Goal: Book appointment/travel/reservation

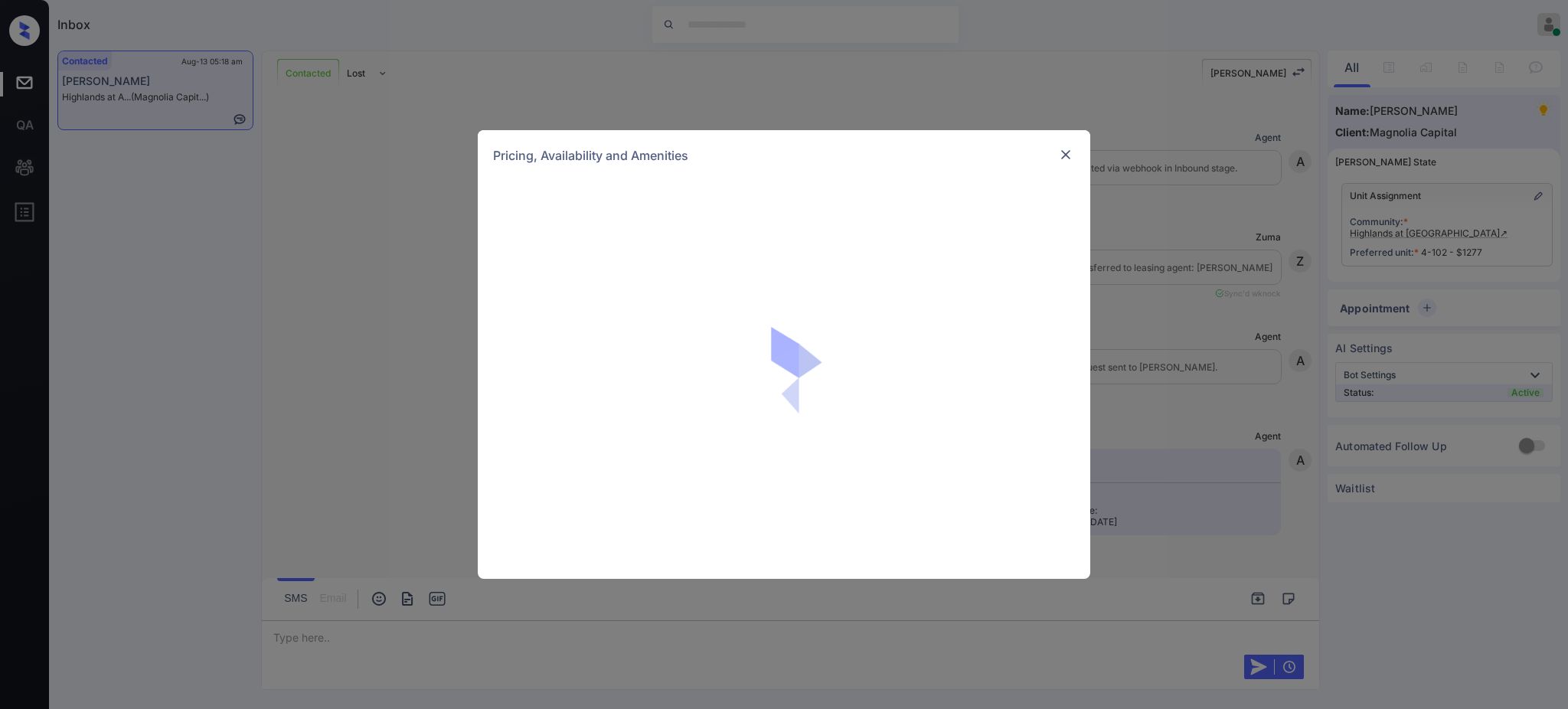
scroll to position [606, 0]
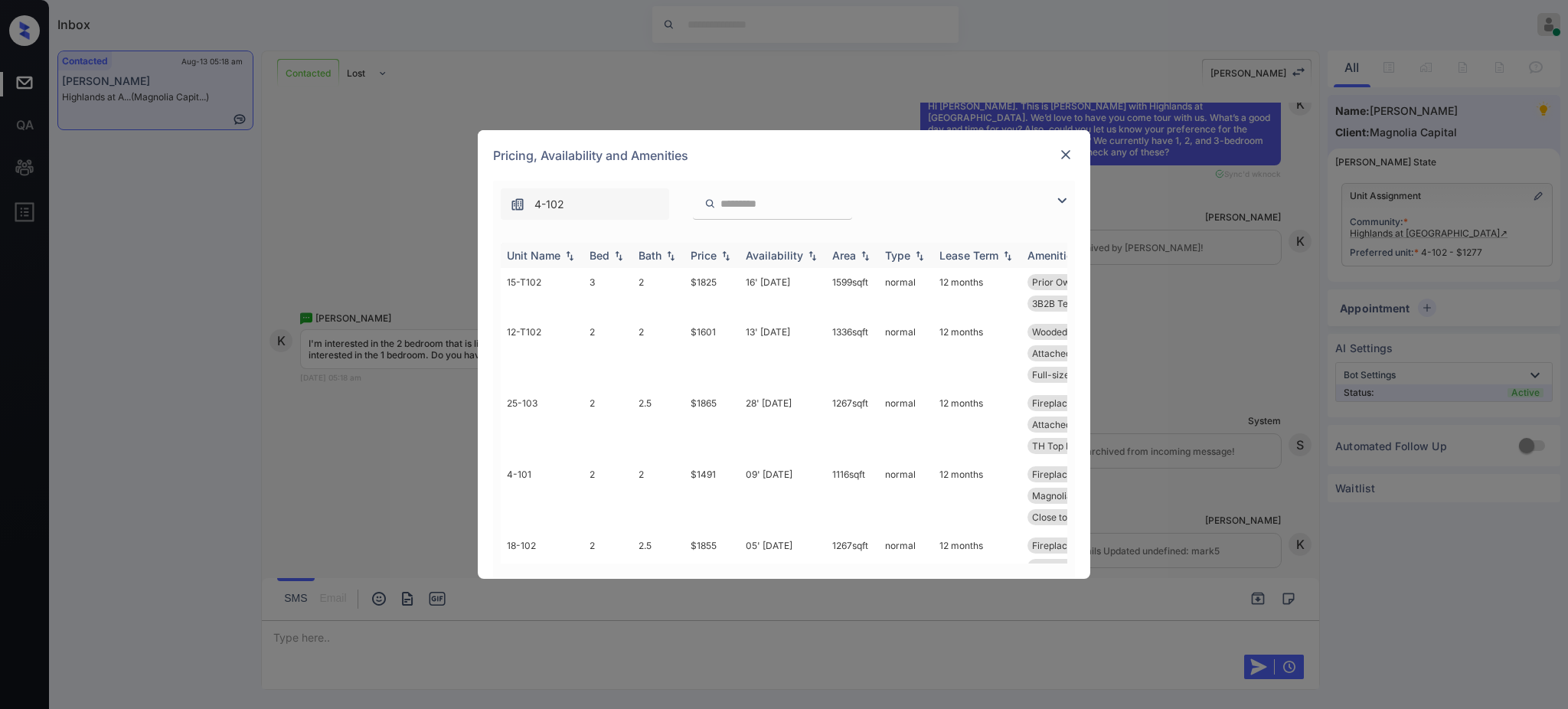
click at [602, 245] on th "Bed" at bounding box center [608, 256] width 49 height 25
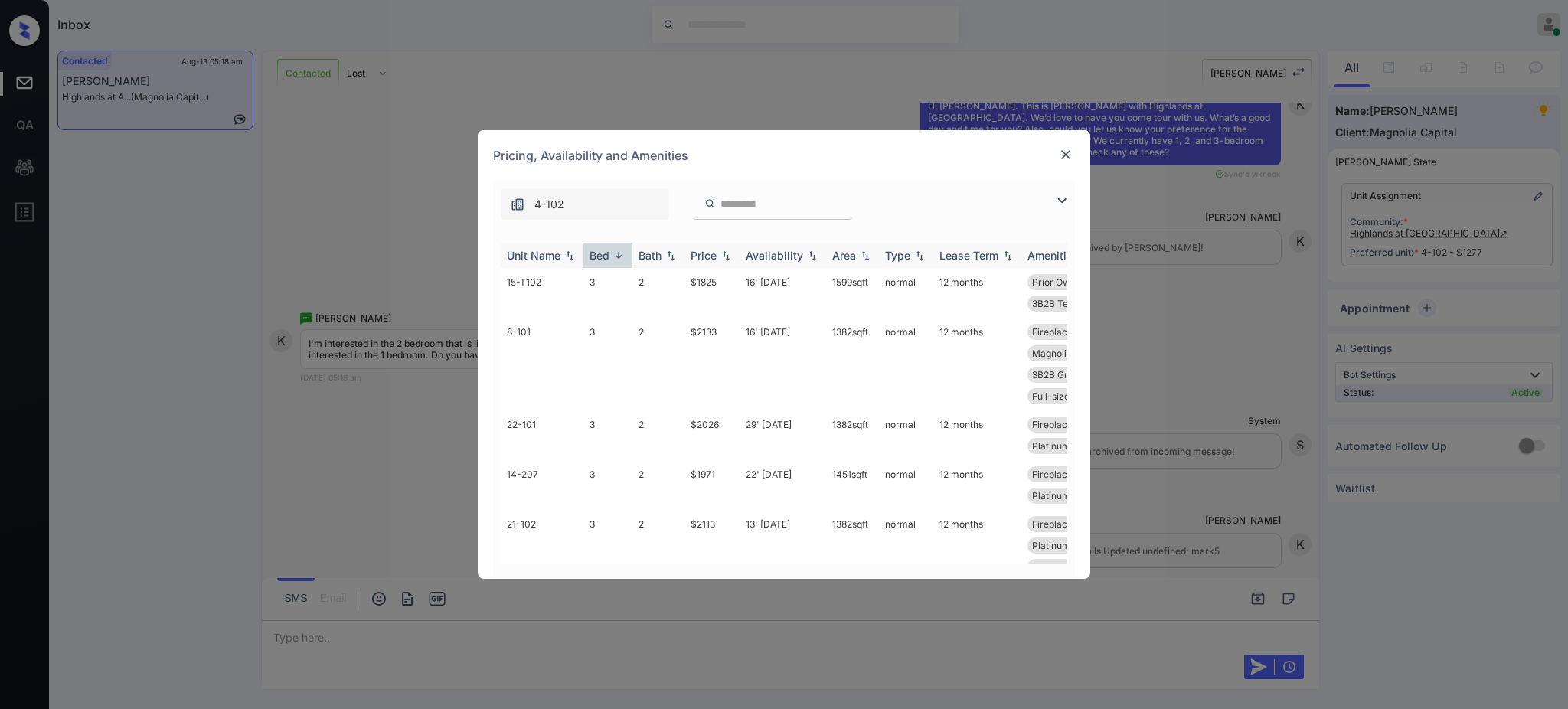
click at [602, 262] on div "Bed" at bounding box center [599, 255] width 20 height 13
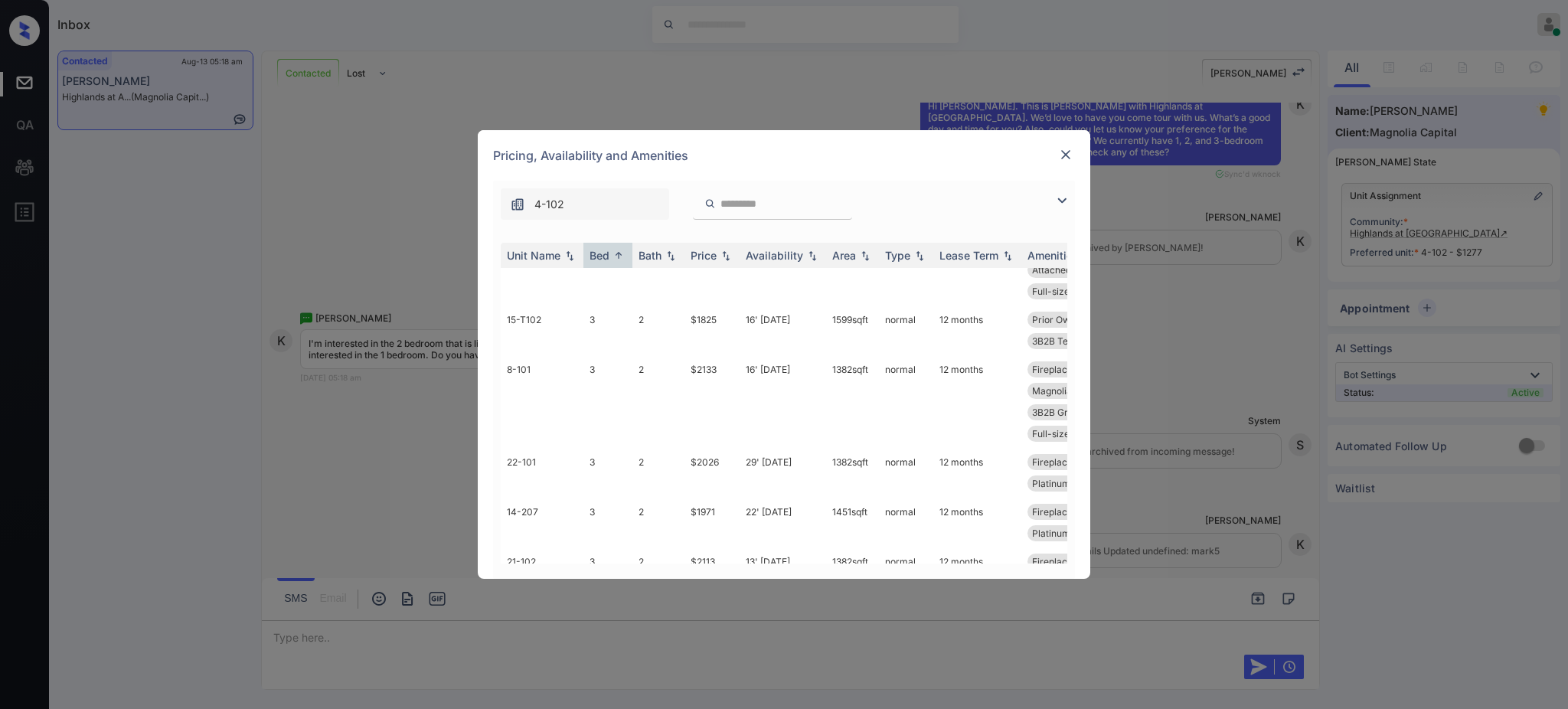
click at [1065, 150] on img at bounding box center [1065, 154] width 15 height 15
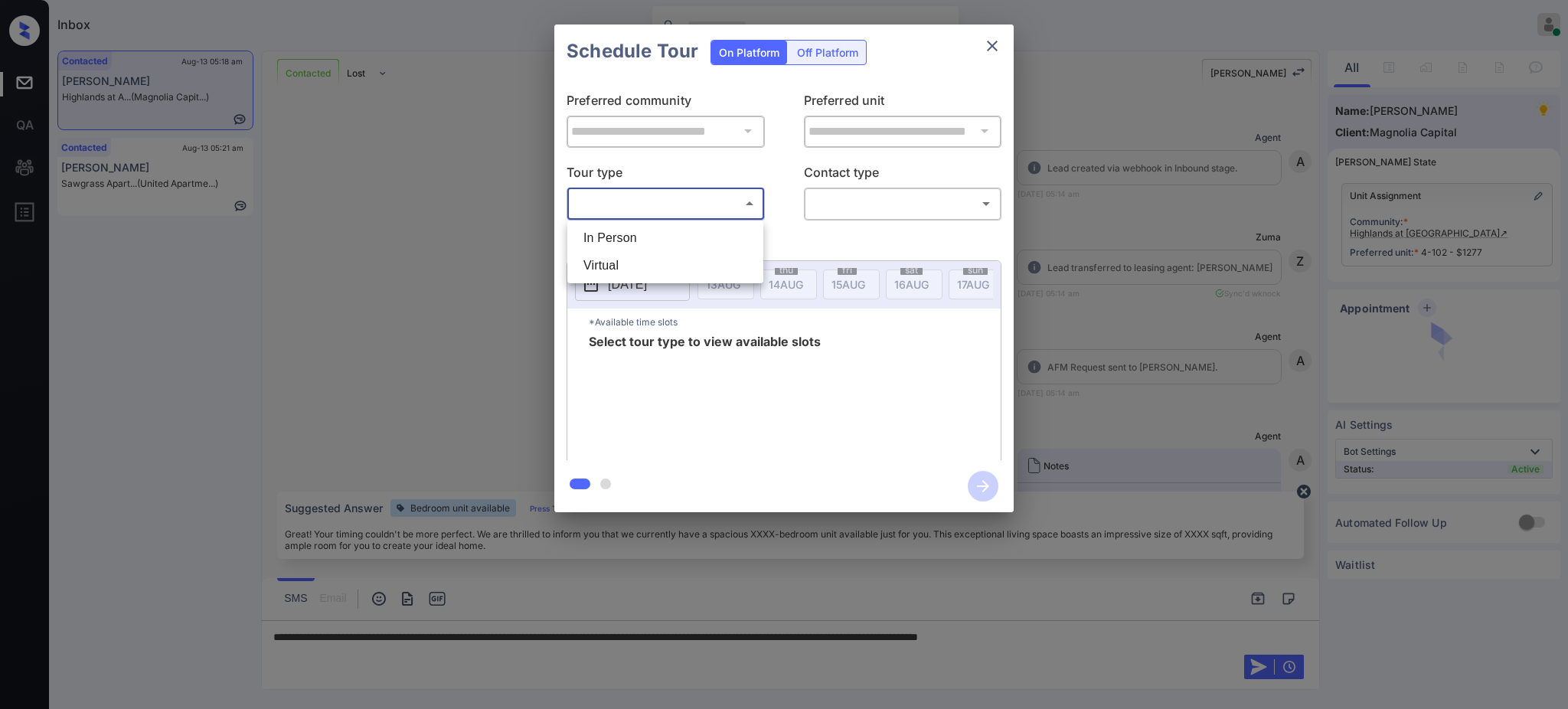
scroll to position [708, 0]
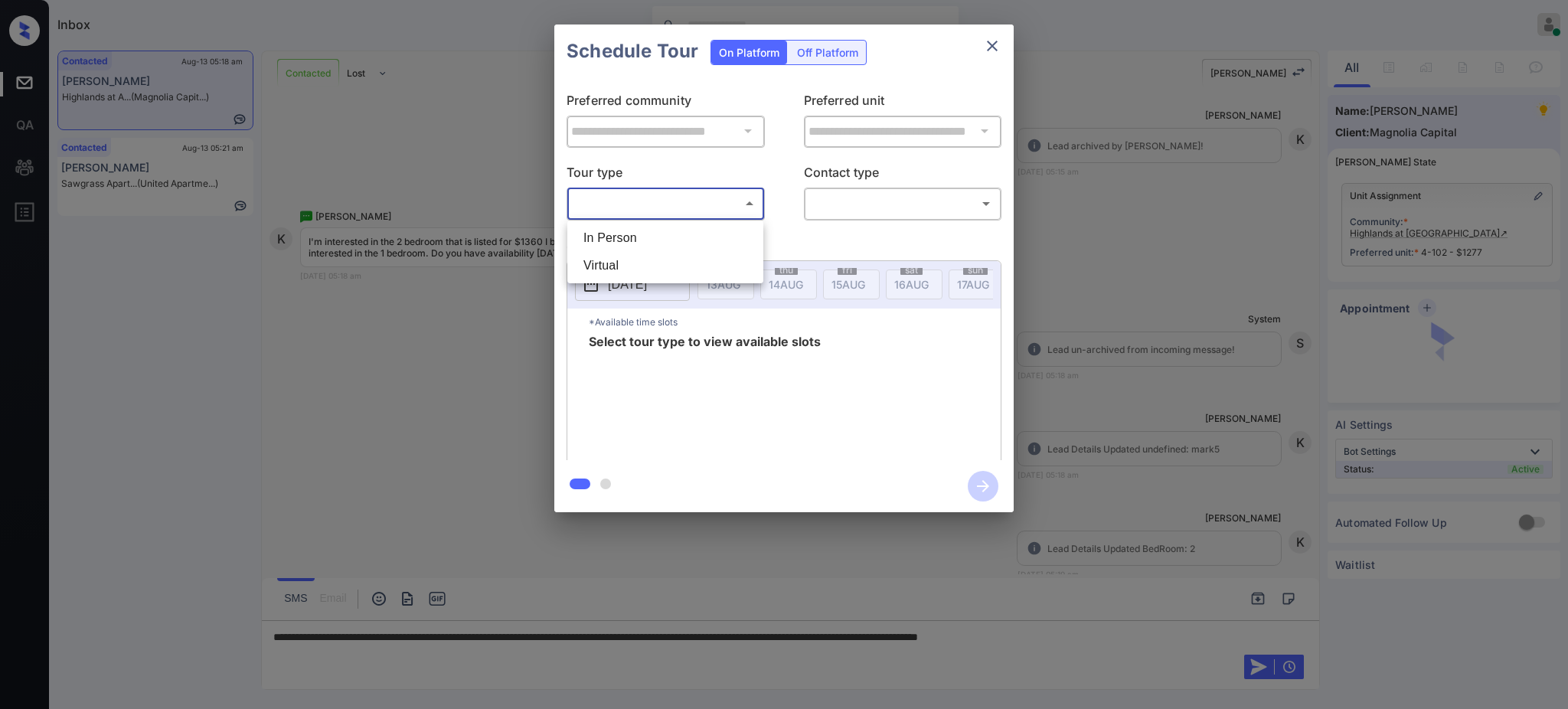
click at [633, 241] on li "In Person" at bounding box center [666, 237] width 188 height 28
type input "********"
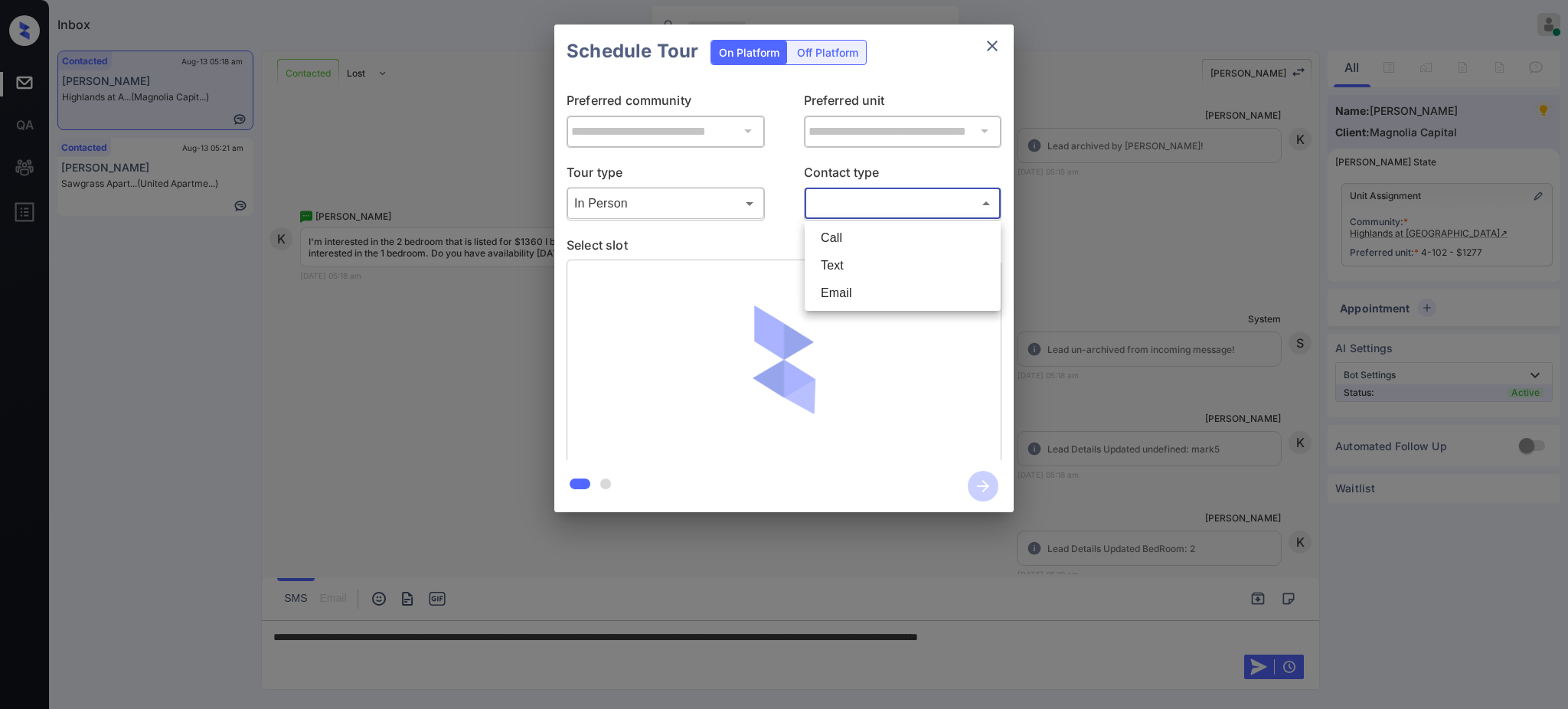
click at [826, 214] on body "Inbox Ajay Kumar Online Set yourself offline Set yourself on break Profile Swit…" at bounding box center [784, 354] width 1568 height 709
click at [828, 270] on li "Text" at bounding box center [903, 265] width 188 height 28
type input "****"
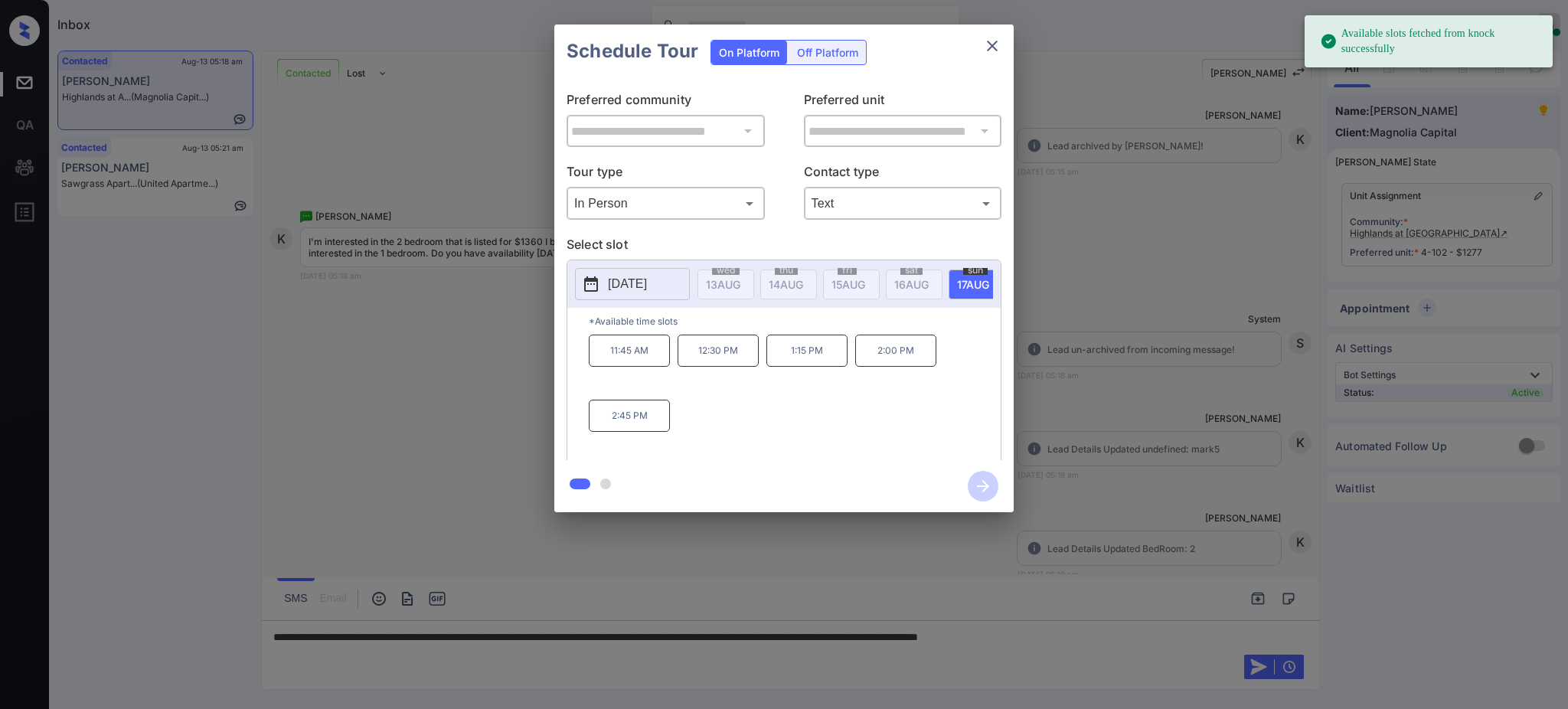
click at [647, 286] on p "2025-08-17" at bounding box center [627, 283] width 39 height 18
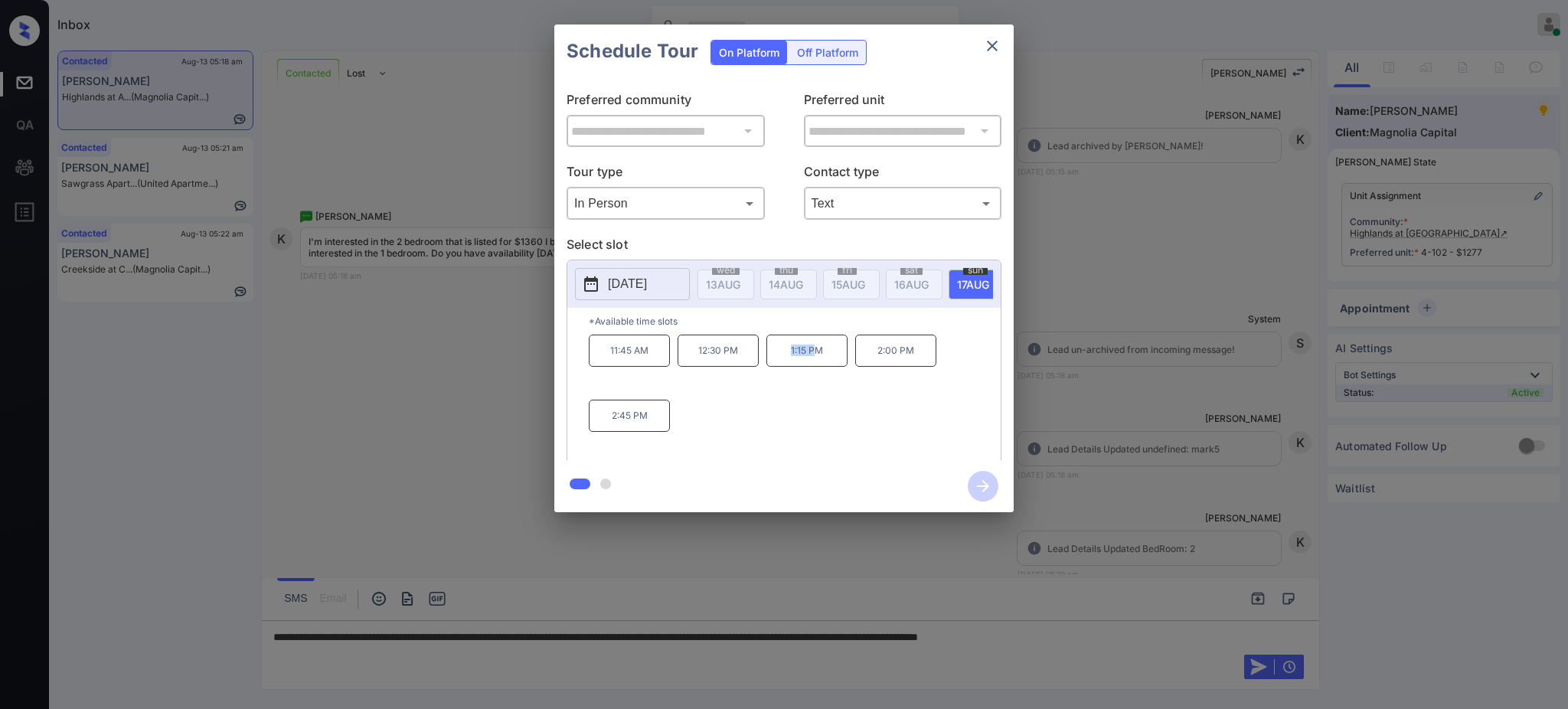
drag, startPoint x: 780, startPoint y: 358, endPoint x: 833, endPoint y: 362, distance: 53.2
type textarea "*******"
click at [819, 366] on p "1:15 PM" at bounding box center [807, 351] width 82 height 32
copy p "1:15 PM"
click at [988, 47] on icon "close" at bounding box center [992, 45] width 18 height 18
